Goal: Information Seeking & Learning: Learn about a topic

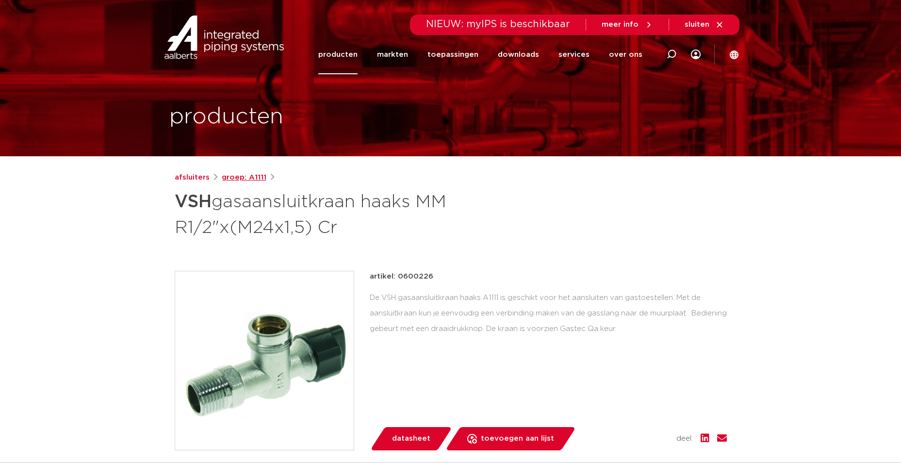
click at [228, 177] on link "groep: A1111" at bounding box center [244, 178] width 45 height 12
click at [188, 180] on link "afsluiters" at bounding box center [192, 178] width 35 height 12
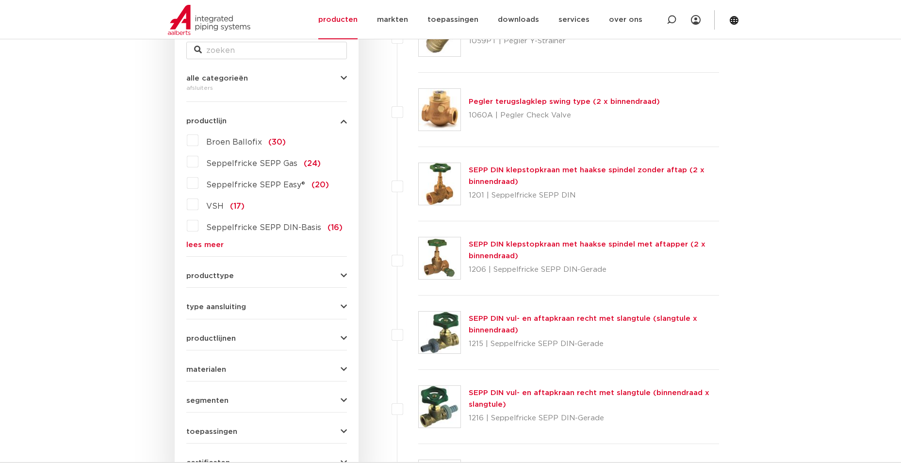
scroll to position [243, 0]
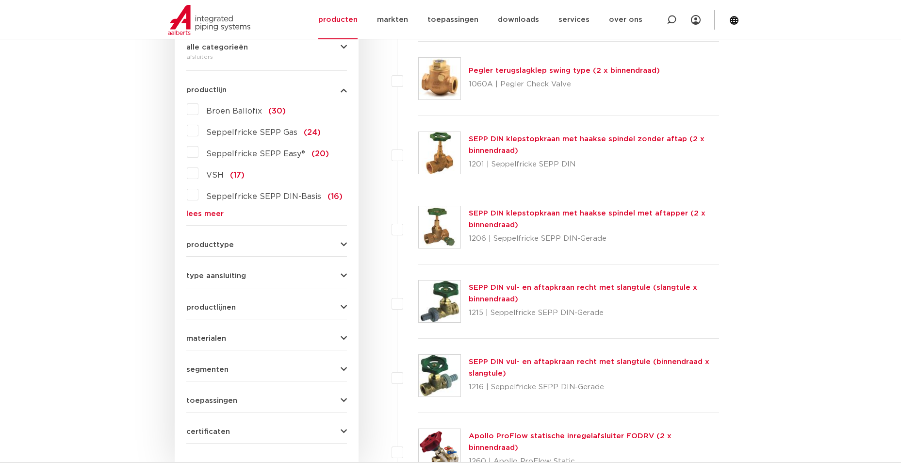
click at [199, 176] on label "VSH (17)" at bounding box center [222, 174] width 46 height 16
click at [0, 0] on input "VSH (17)" at bounding box center [0, 0] width 0 height 0
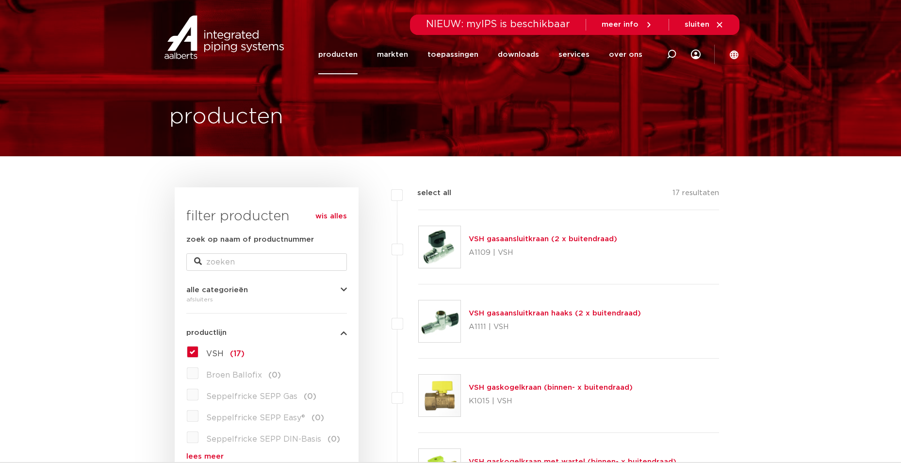
click at [526, 311] on link "VSH gasaansluitkraan haaks (2 x buitendraad)" at bounding box center [555, 313] width 172 height 7
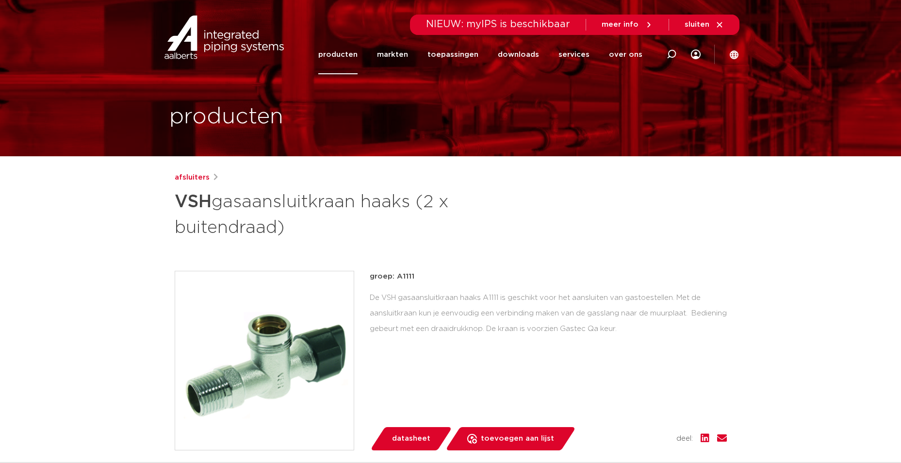
click at [340, 52] on link "producten" at bounding box center [337, 54] width 39 height 39
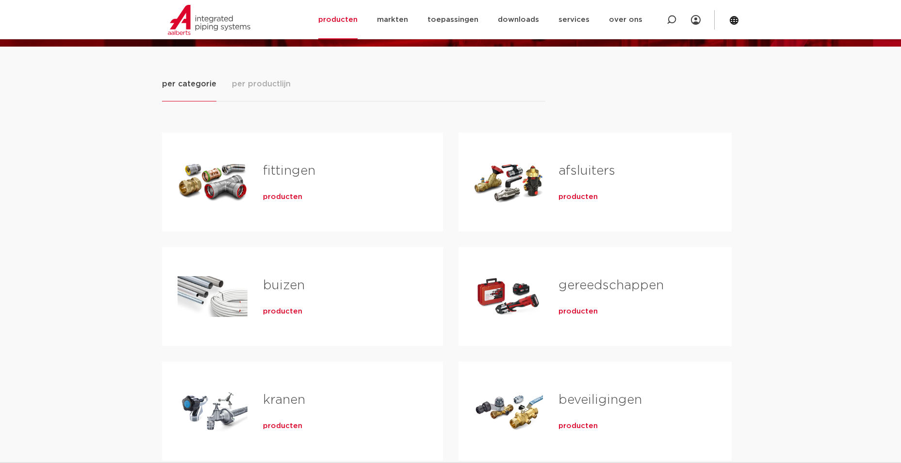
scroll to position [97, 0]
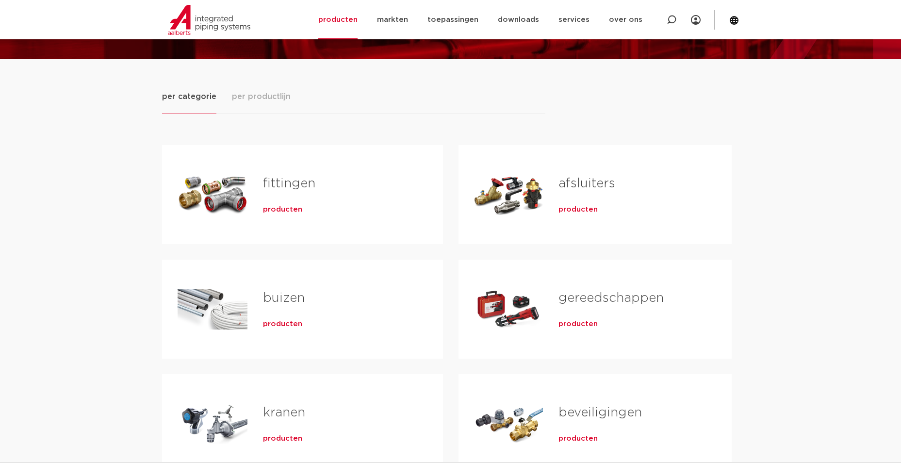
click at [278, 213] on span "producten" at bounding box center [282, 210] width 39 height 10
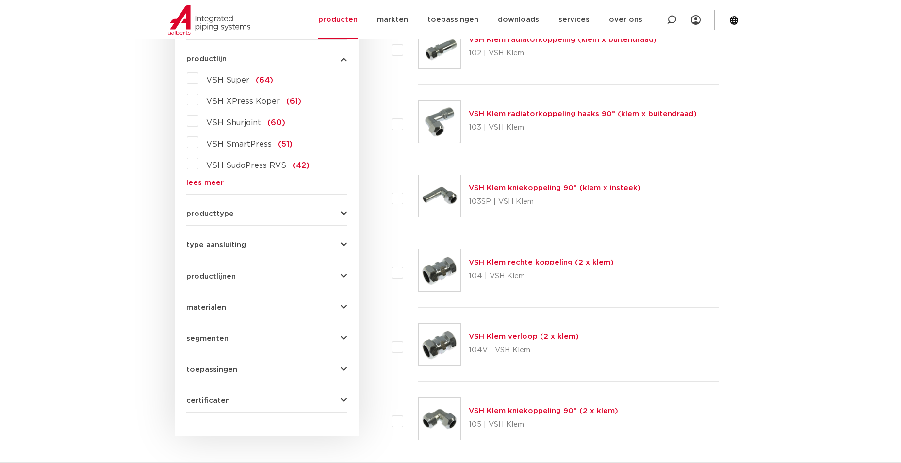
scroll to position [291, 0]
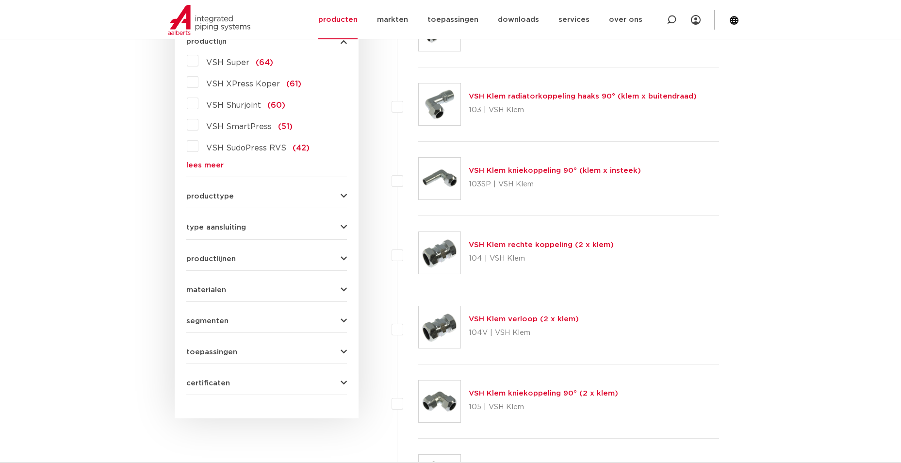
click at [343, 348] on icon "button" at bounding box center [344, 351] width 6 height 7
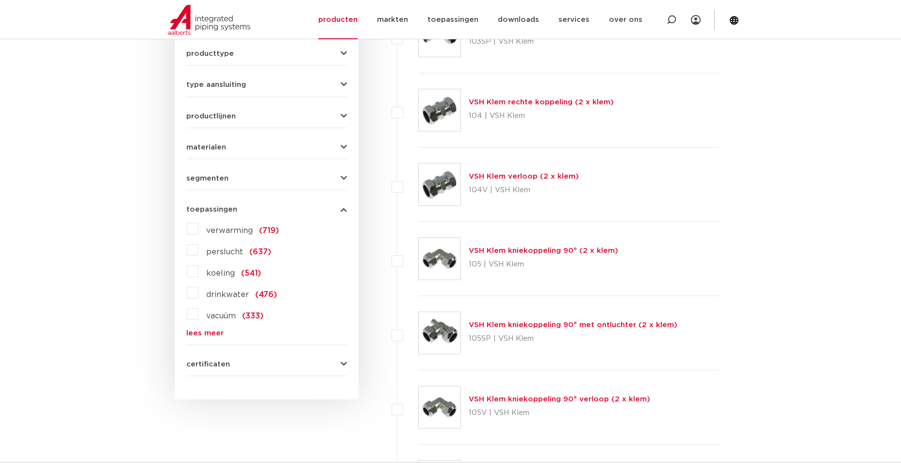
scroll to position [437, 0]
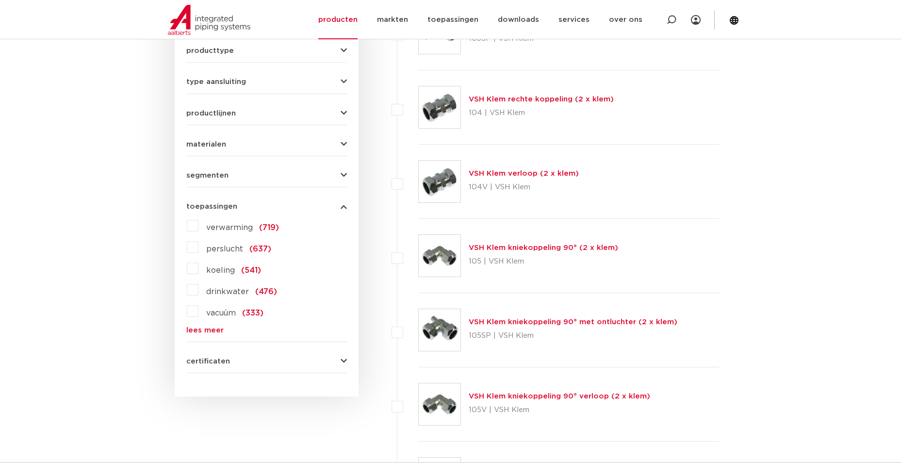
click at [202, 329] on link "lees meer" at bounding box center [266, 330] width 161 height 7
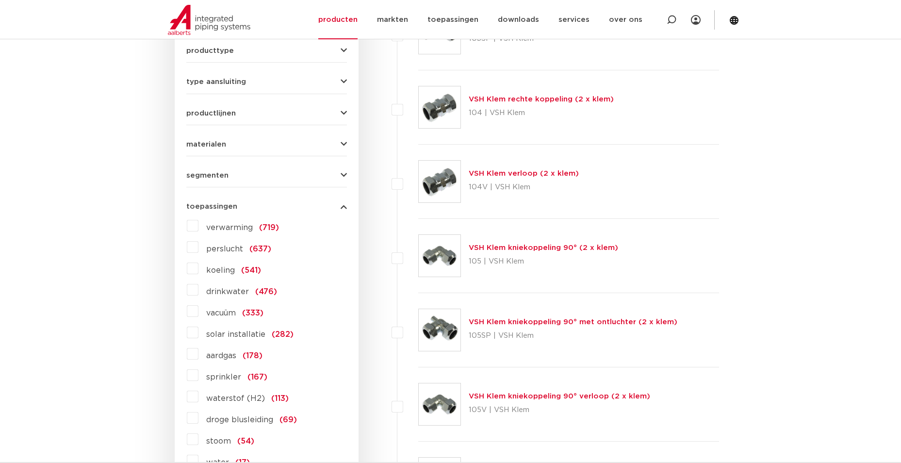
click at [199, 353] on label "aardgas (178)" at bounding box center [231, 354] width 64 height 16
click at [0, 0] on input "aardgas (178)" at bounding box center [0, 0] width 0 height 0
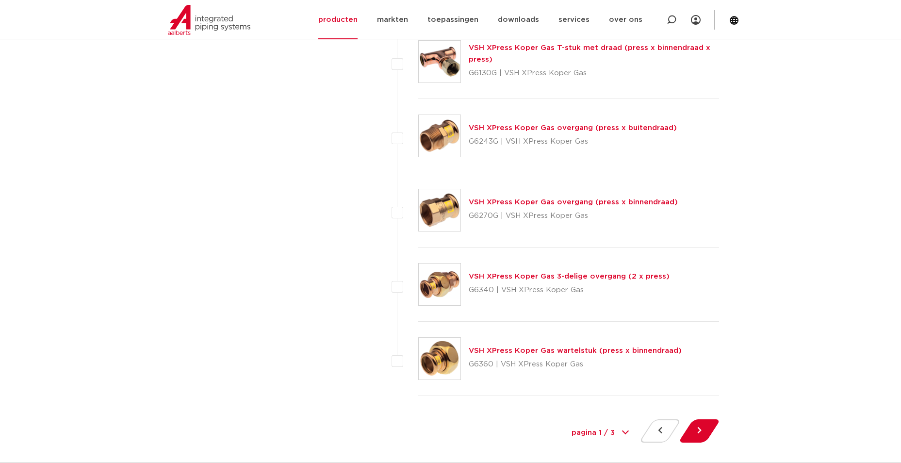
scroll to position [4271, 0]
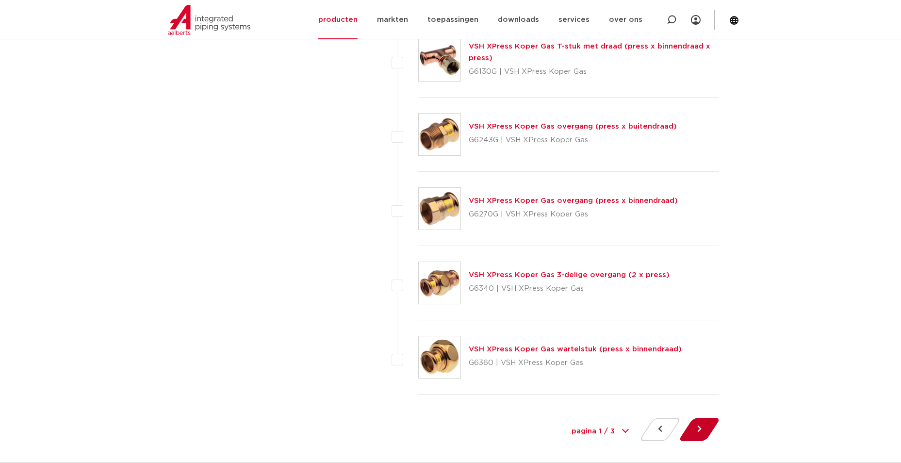
click at [697, 428] on button at bounding box center [700, 429] width 28 height 23
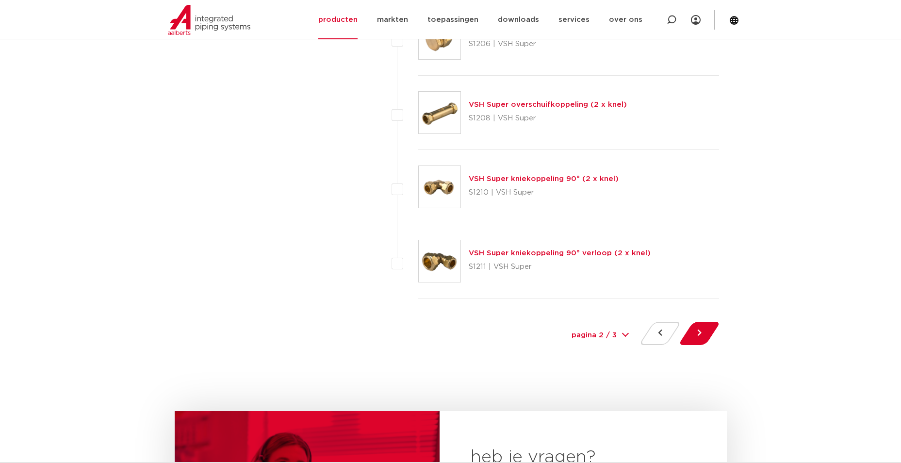
scroll to position [4368, 0]
click at [697, 333] on button at bounding box center [700, 332] width 28 height 23
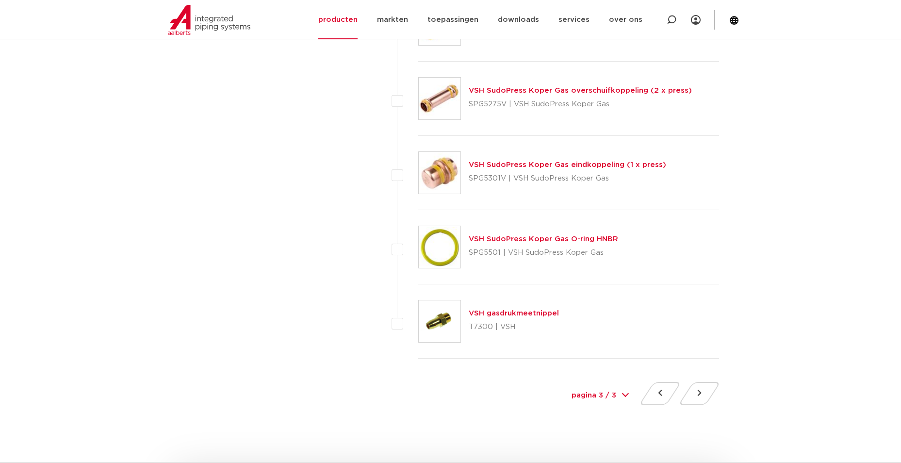
scroll to position [4174, 0]
